Goal: Find specific page/section: Find specific page/section

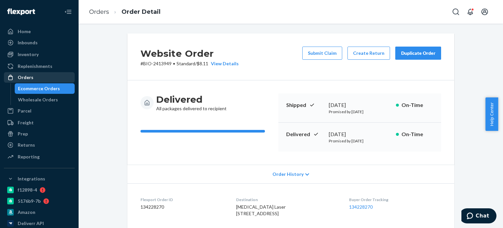
click at [14, 79] on div at bounding box center [12, 77] width 10 height 7
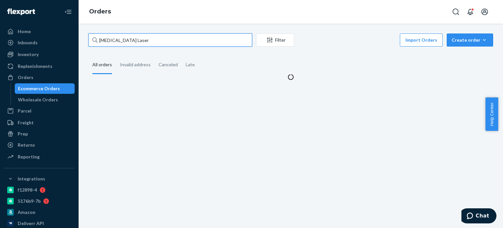
click at [228, 42] on input "[MEDICAL_DATA] Laser" at bounding box center [170, 39] width 164 height 13
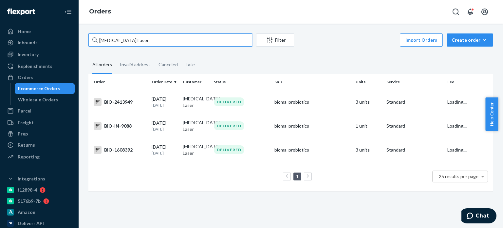
paste input "[PERSON_NAME]"
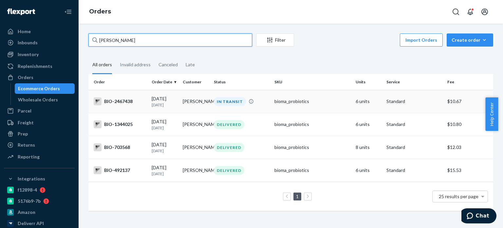
type input "[PERSON_NAME]"
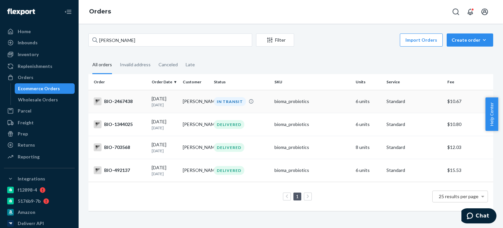
click at [132, 107] on td "BIO-2467438" at bounding box center [118, 101] width 61 height 23
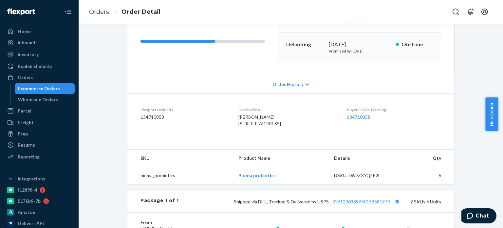
scroll to position [98, 0]
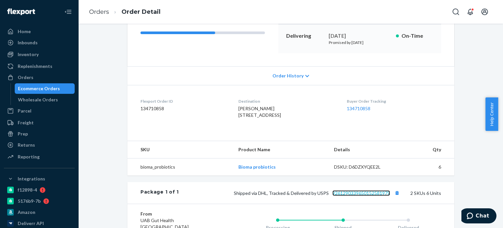
click at [353, 196] on link "9261290339650152581979" at bounding box center [362, 193] width 58 height 6
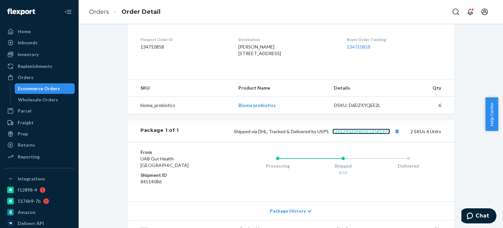
scroll to position [164, 0]
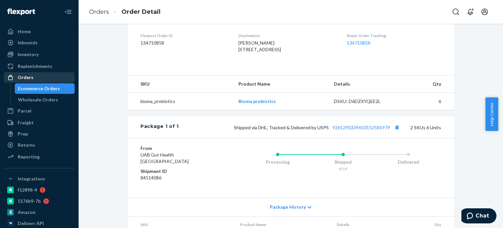
click at [24, 77] on div "Orders" at bounding box center [26, 77] width 16 height 7
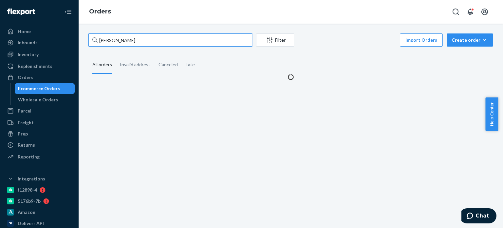
click at [209, 39] on input "[PERSON_NAME]" at bounding box center [170, 39] width 164 height 13
paste input "[PERSON_NAME]"
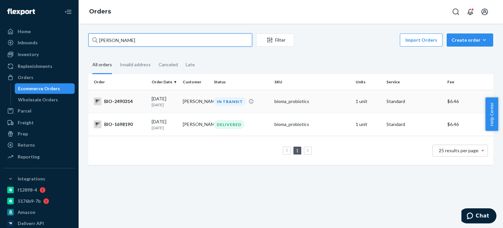
type input "[PERSON_NAME]"
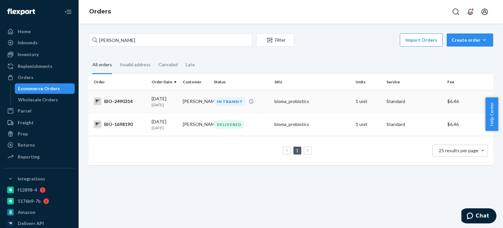
click at [112, 99] on div "BIO-2490314" at bounding box center [120, 101] width 53 height 8
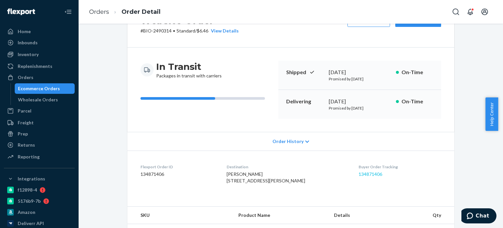
scroll to position [131, 0]
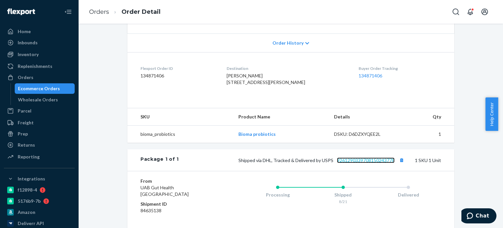
click at [358, 163] on link "9261290339708150243778" at bounding box center [366, 160] width 58 height 6
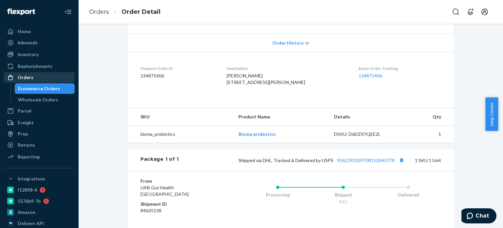
click at [30, 75] on div "Orders" at bounding box center [26, 77] width 16 height 7
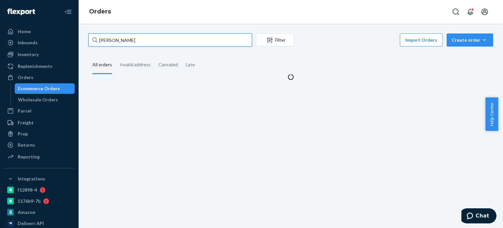
click at [222, 42] on input "[PERSON_NAME]" at bounding box center [170, 39] width 164 height 13
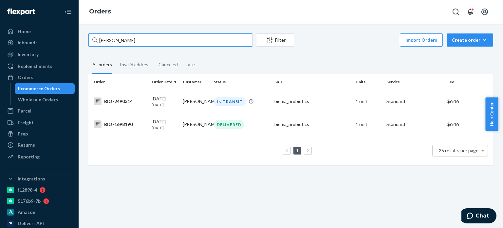
click at [222, 42] on input "[PERSON_NAME]" at bounding box center [170, 39] width 164 height 13
paste input "[PERSON_NAME]"
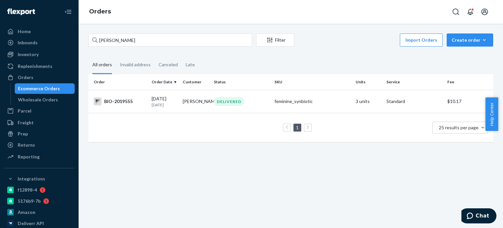
click at [104, 32] on div "[PERSON_NAME] Filter Import Orders Create order Ecommerce order Removal order A…" at bounding box center [291, 126] width 425 height 204
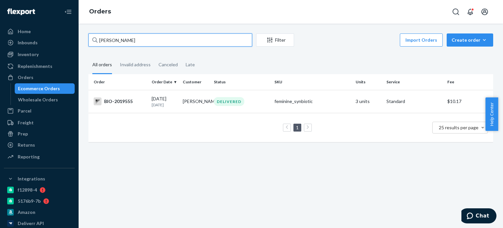
click at [104, 38] on input "[PERSON_NAME]" at bounding box center [170, 39] width 164 height 13
paste input "[PERSON_NAME]"
type input "[PERSON_NAME]"
